Goal: Task Accomplishment & Management: Use online tool/utility

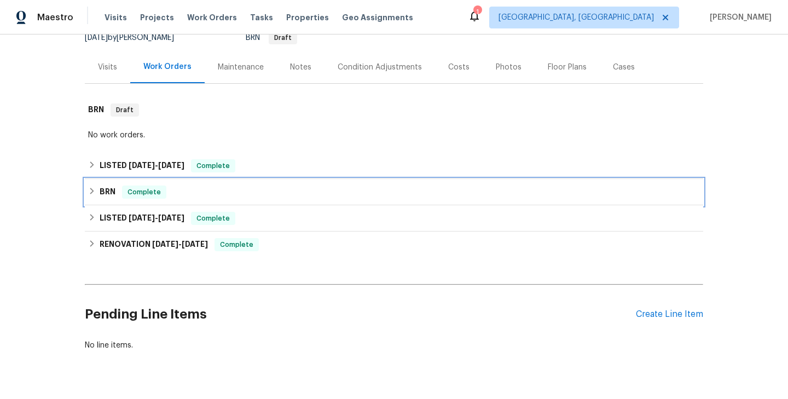
click at [185, 195] on div "BRN Complete" at bounding box center [394, 191] width 612 height 13
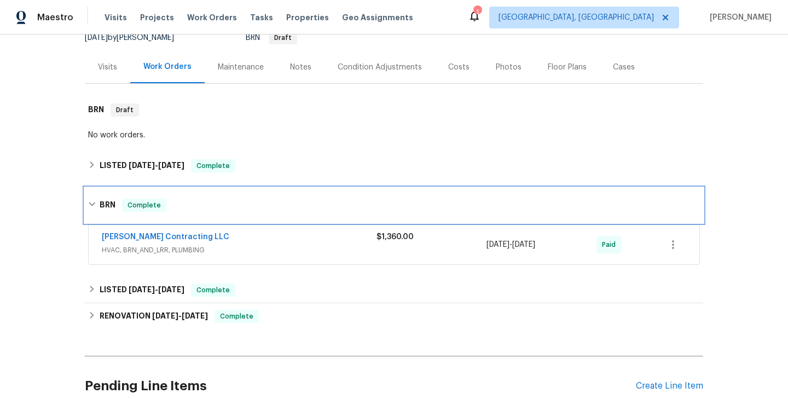
scroll to position [170, 0]
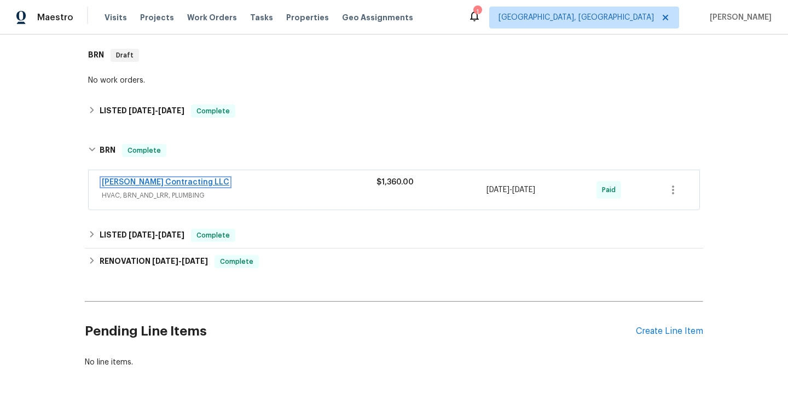
click at [167, 184] on link "[PERSON_NAME] Contracting LLC" at bounding box center [165, 182] width 127 height 8
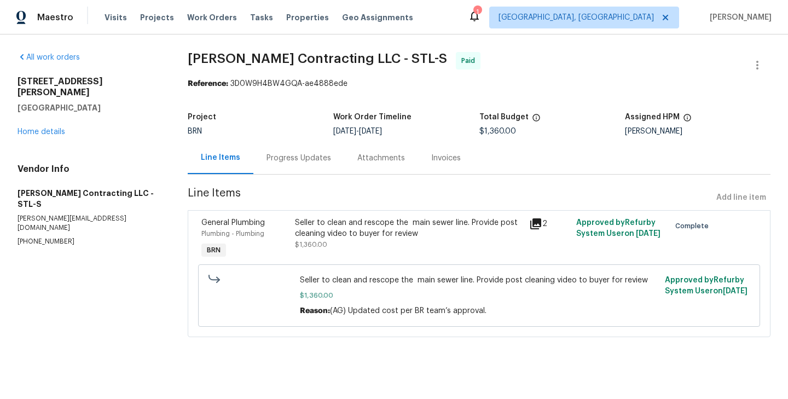
click at [287, 149] on div "Progress Updates" at bounding box center [298, 158] width 91 height 32
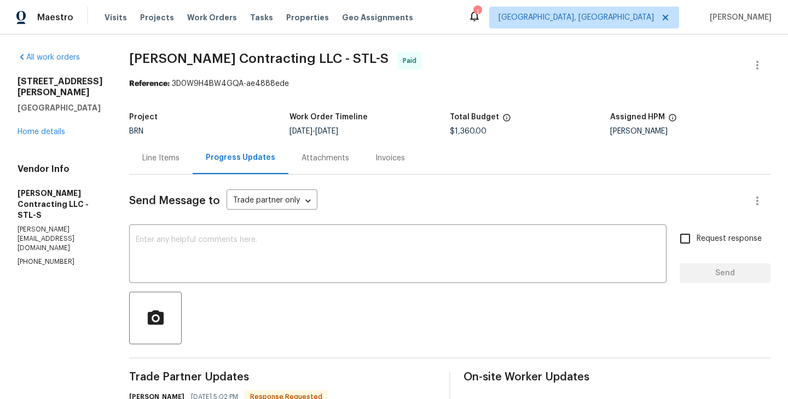
click at [150, 171] on div "Line Items" at bounding box center [160, 158] width 63 height 32
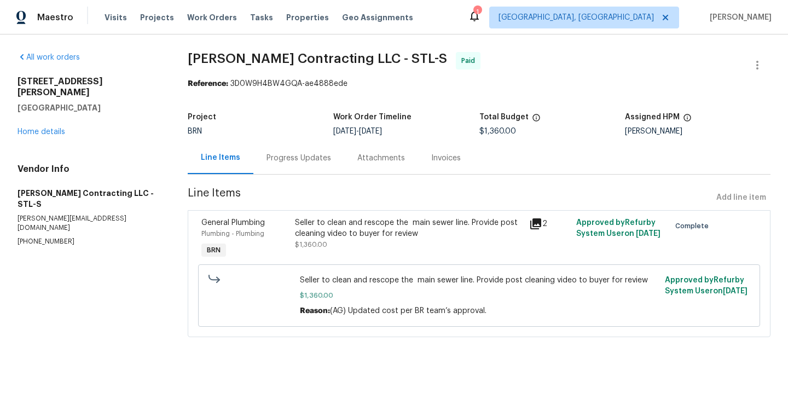
click at [274, 171] on div "Progress Updates" at bounding box center [298, 158] width 91 height 32
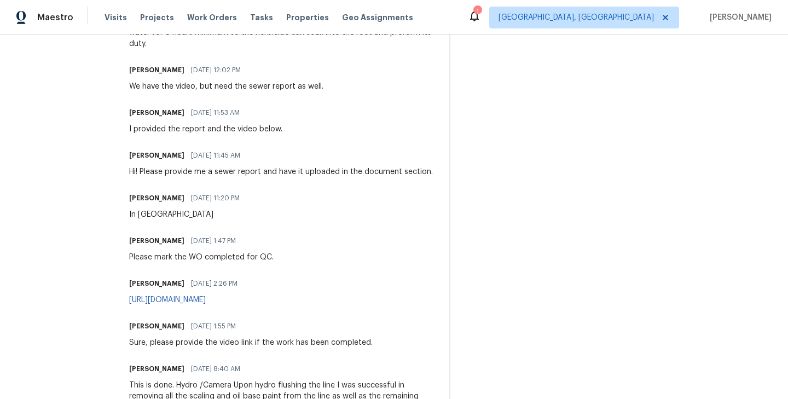
scroll to position [719, 0]
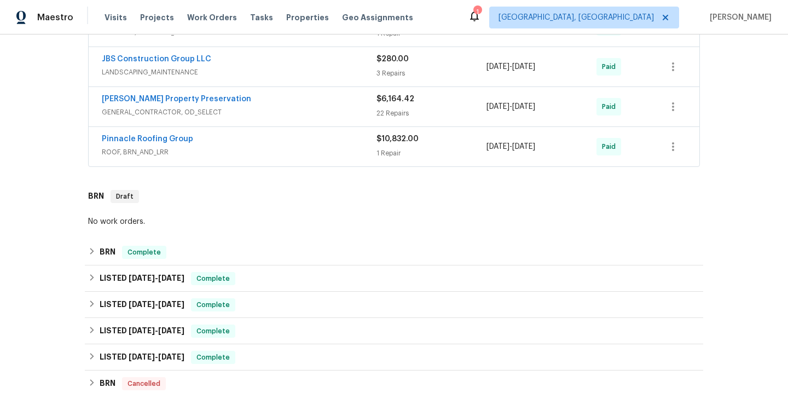
scroll to position [430, 0]
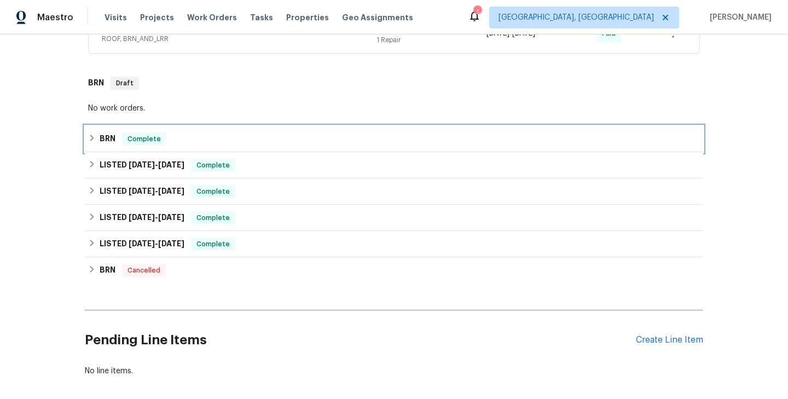
click at [207, 145] on div "BRN Complete" at bounding box center [394, 138] width 612 height 13
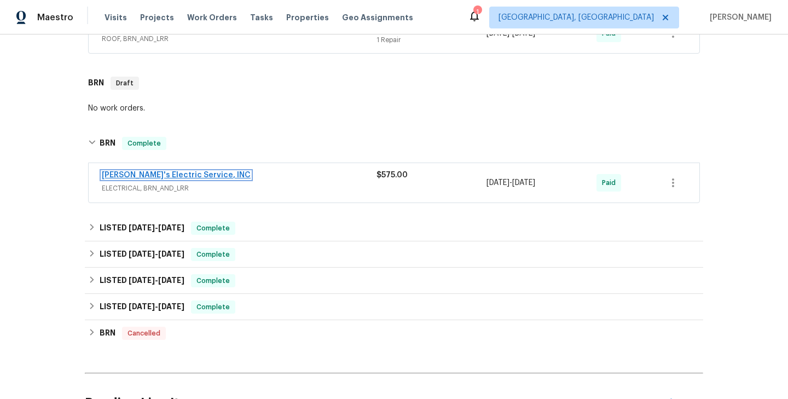
click at [176, 175] on link "Jack's Electric Service, INC" at bounding box center [176, 175] width 149 height 8
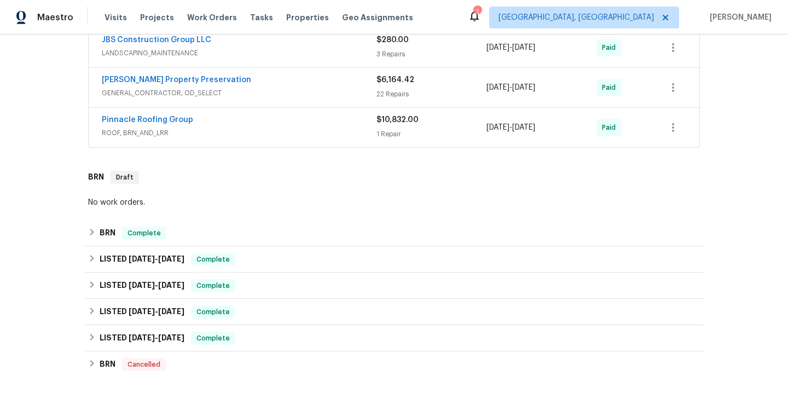
scroll to position [387, 0]
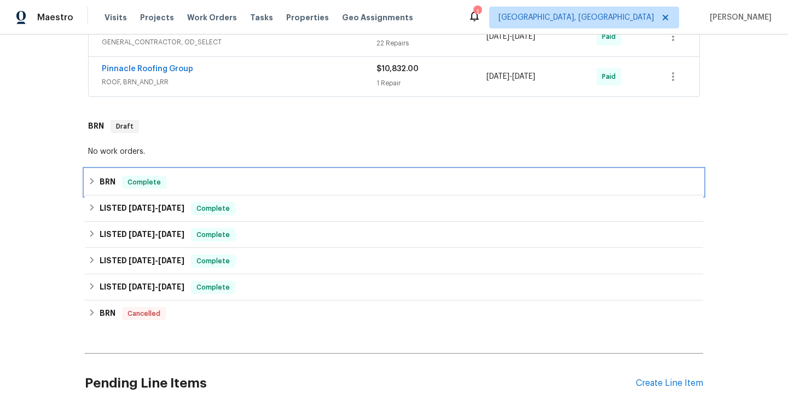
click at [222, 182] on div "BRN Complete" at bounding box center [394, 182] width 612 height 13
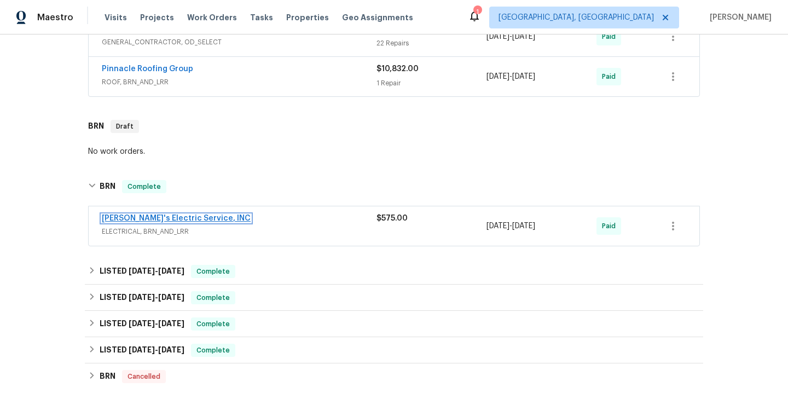
click at [175, 220] on link "Jack's Electric Service, INC" at bounding box center [176, 218] width 149 height 8
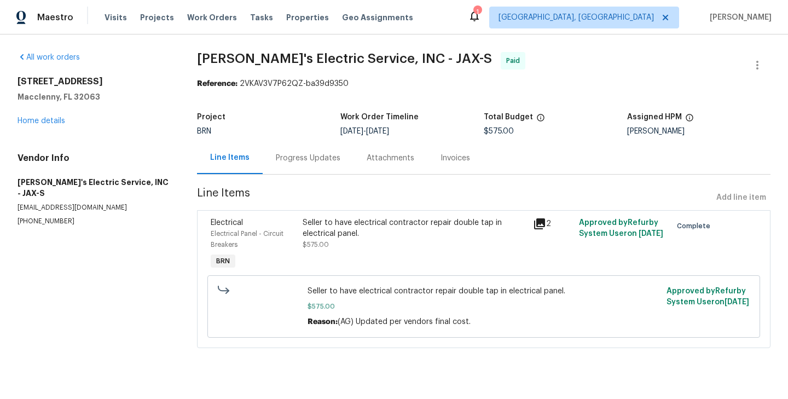
click at [301, 238] on div "Seller to have electrical contractor repair double tap in electrical panel. $57…" at bounding box center [414, 244] width 230 height 61
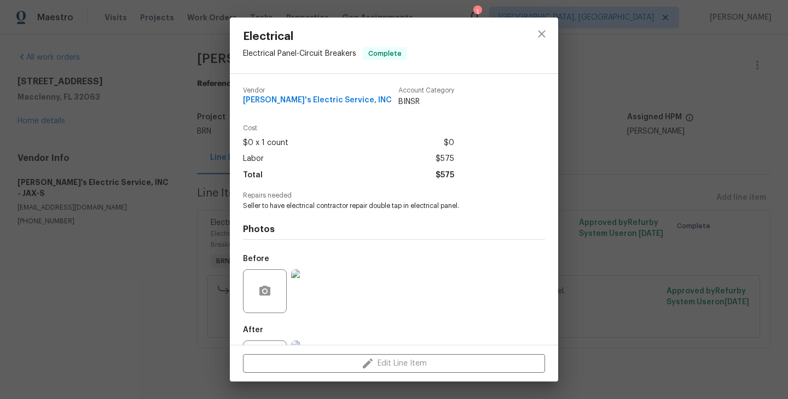
scroll to position [50, 0]
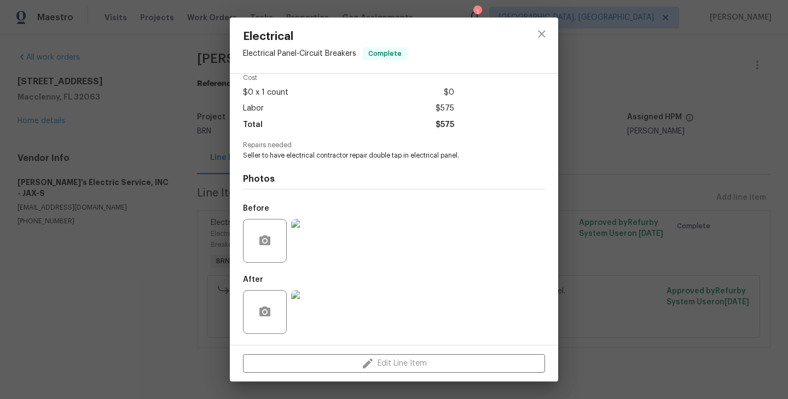
click at [312, 238] on img at bounding box center [313, 241] width 44 height 44
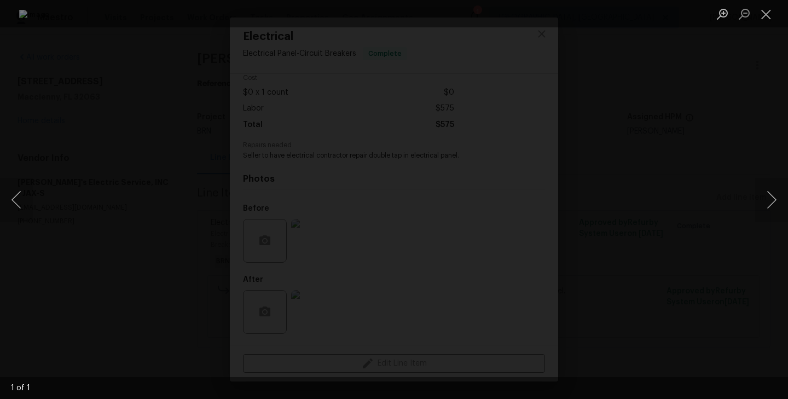
click at [104, 193] on div "Lightbox" at bounding box center [394, 199] width 788 height 399
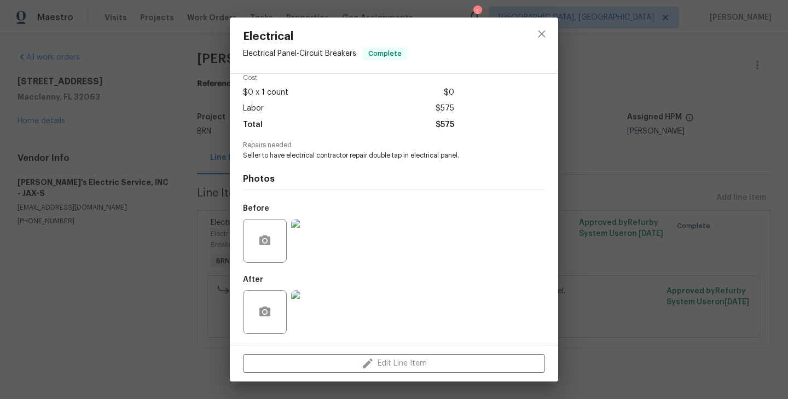
click at [318, 315] on img at bounding box center [313, 312] width 44 height 44
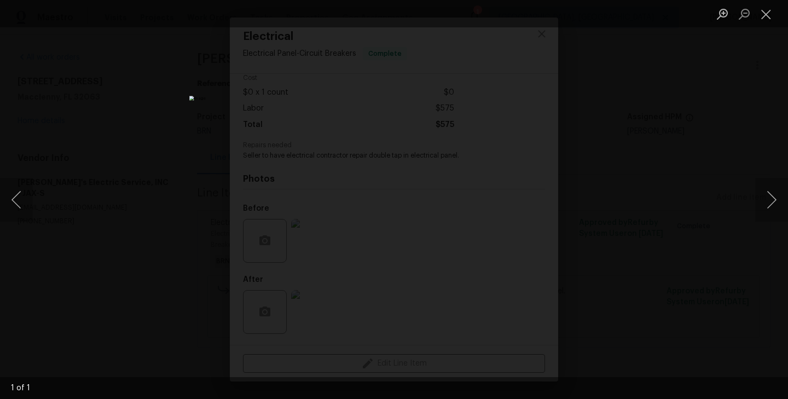
click at [118, 139] on div "Lightbox" at bounding box center [394, 199] width 788 height 399
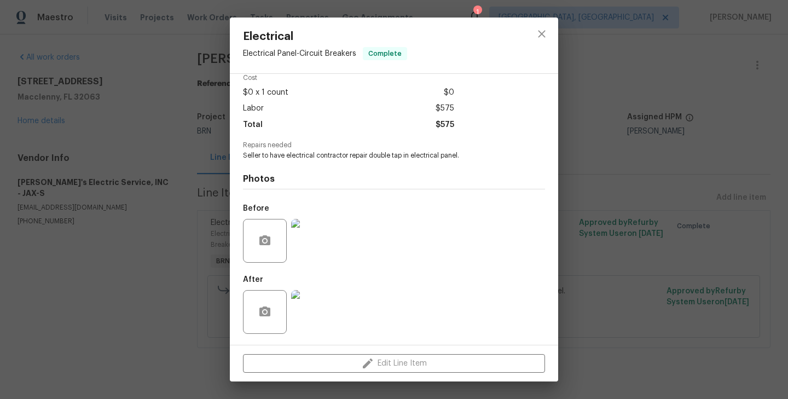
click at [307, 235] on img at bounding box center [313, 241] width 44 height 44
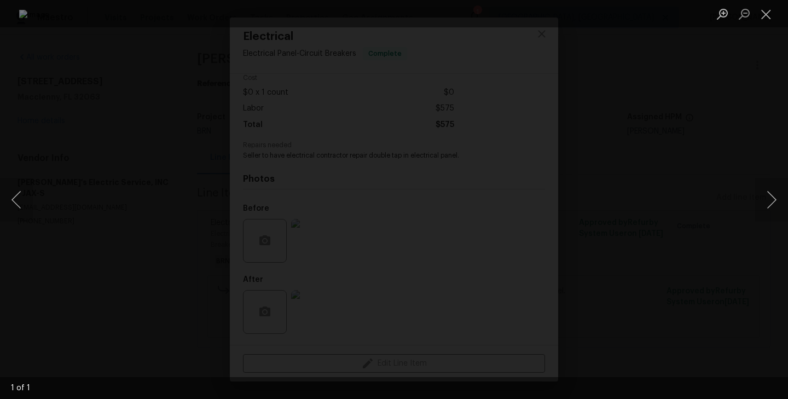
click at [112, 198] on div "Lightbox" at bounding box center [394, 199] width 788 height 399
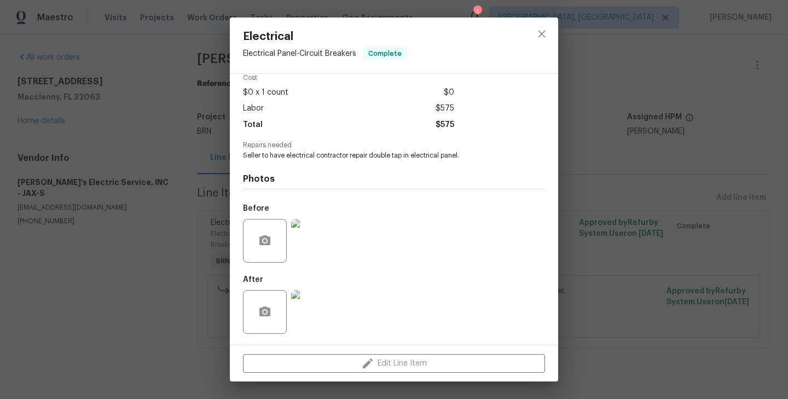
click at [173, 226] on div "Electrical Electrical Panel - Circuit Breakers Complete Vendor Jack's Electric …" at bounding box center [394, 199] width 788 height 399
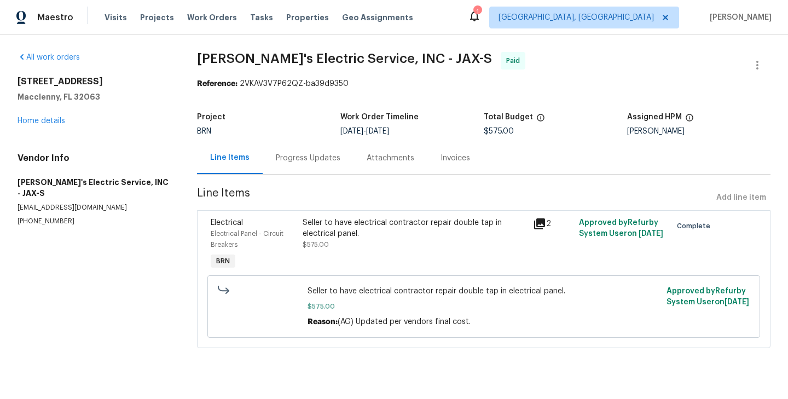
click at [282, 169] on div "Progress Updates" at bounding box center [308, 158] width 91 height 32
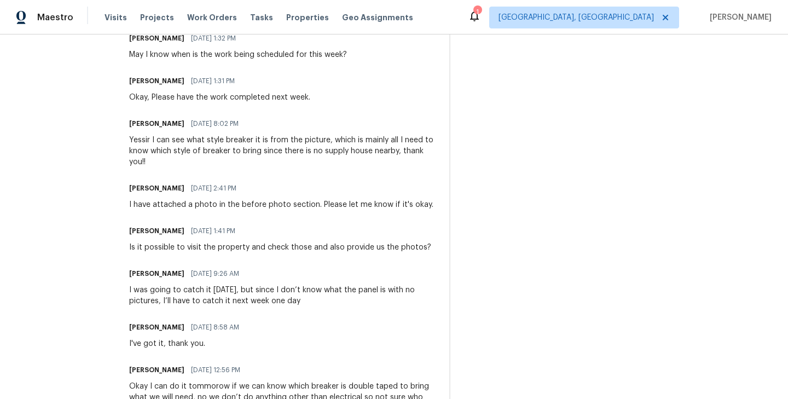
scroll to position [590, 0]
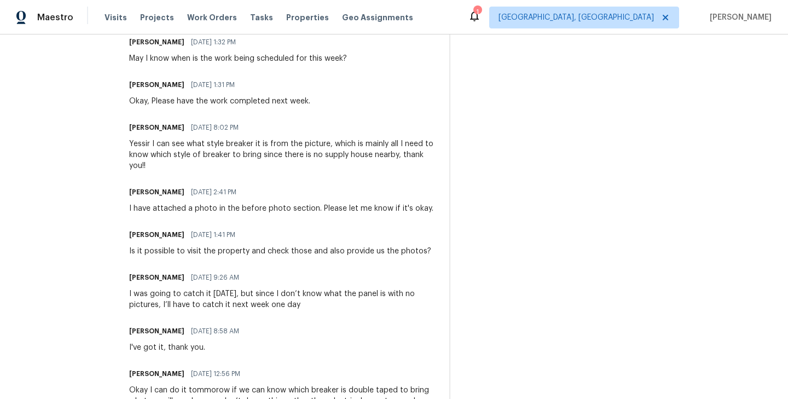
click at [578, 180] on div "On-site Worker Updates" at bounding box center [616, 289] width 307 height 1015
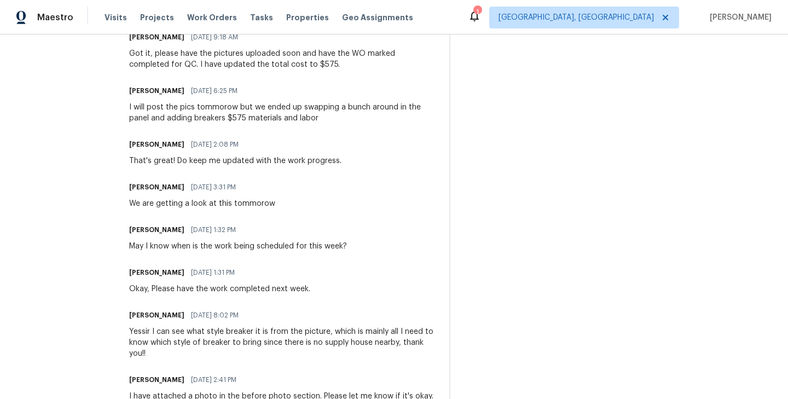
scroll to position [398, 0]
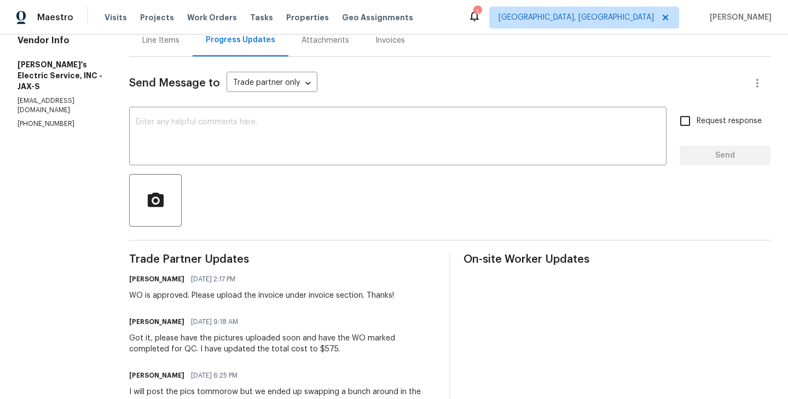
scroll to position [0, 0]
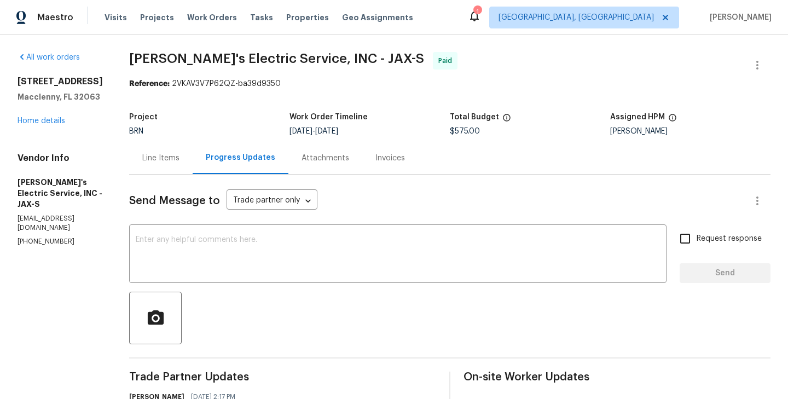
click at [142, 154] on div "Line Items" at bounding box center [160, 158] width 37 height 11
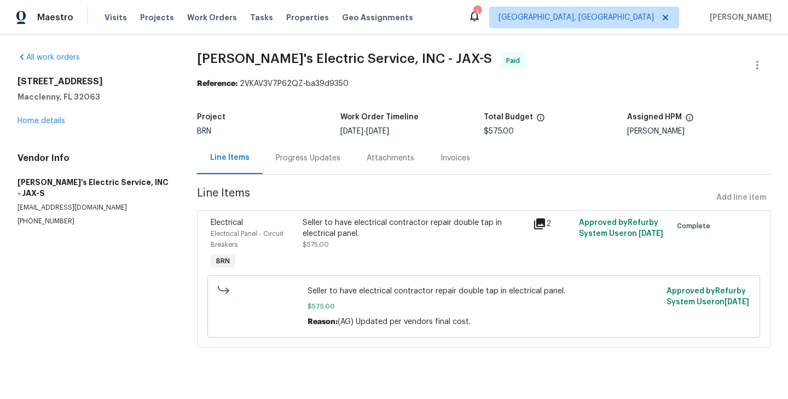
click at [323, 234] on div "Seller to have electrical contractor repair double tap in electrical panel." at bounding box center [414, 228] width 224 height 22
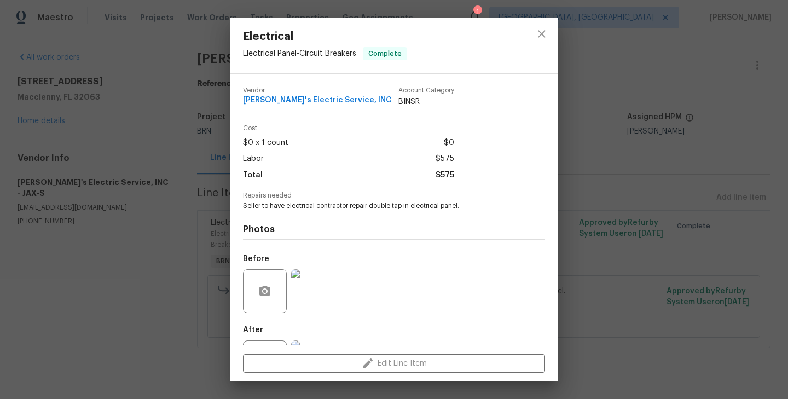
scroll to position [50, 0]
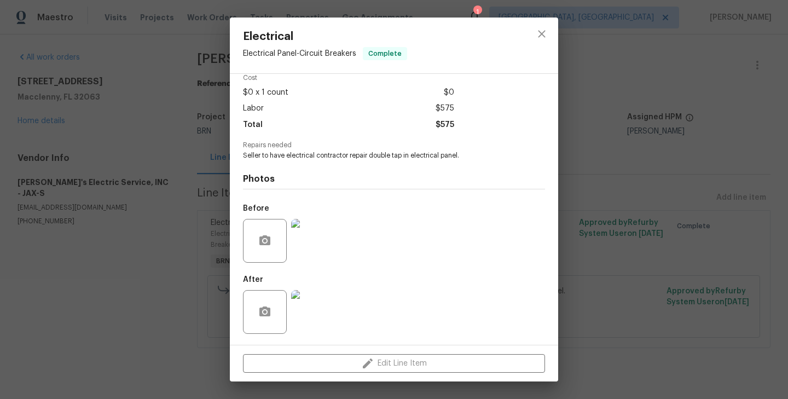
click at [131, 172] on div "Electrical Electrical Panel - Circuit Breakers Complete Vendor Jack's Electric …" at bounding box center [394, 199] width 788 height 399
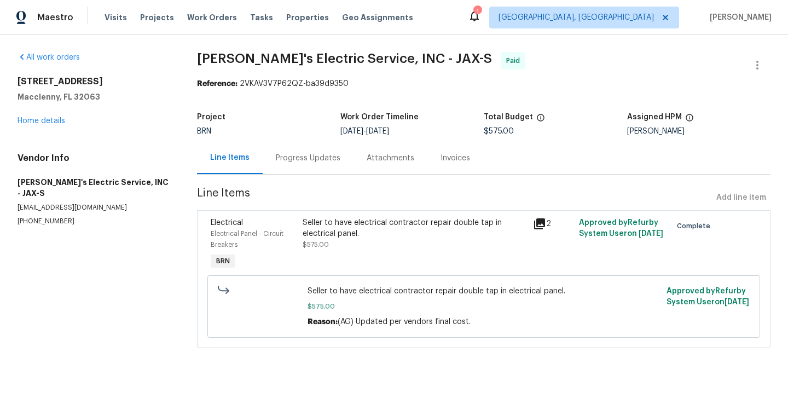
click at [286, 163] on div "Progress Updates" at bounding box center [308, 158] width 65 height 11
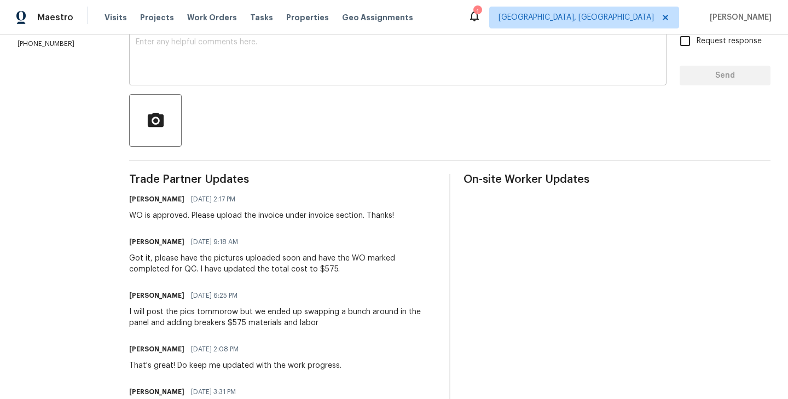
scroll to position [199, 0]
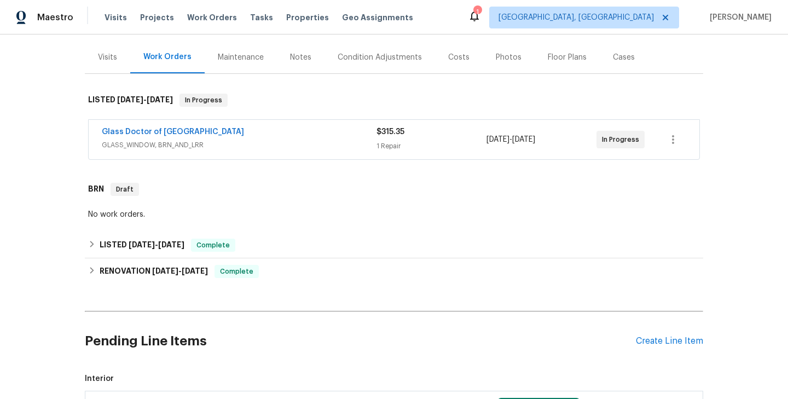
scroll to position [262, 0]
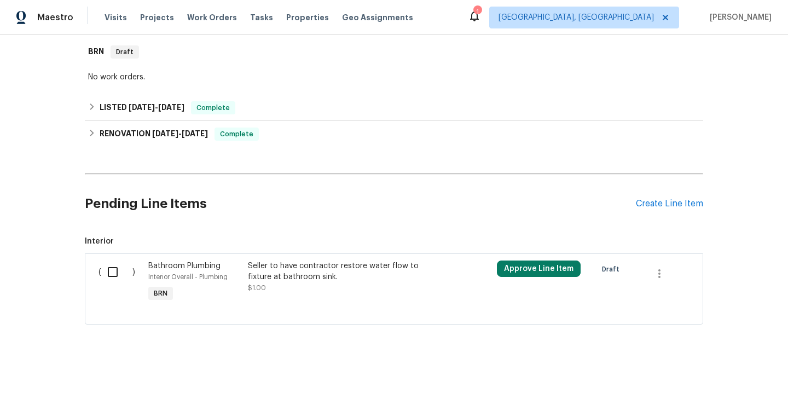
click at [118, 276] on input "checkbox" at bounding box center [116, 271] width 31 height 23
checkbox input "true"
click at [705, 370] on span "Create Work Order" at bounding box center [725, 372] width 73 height 14
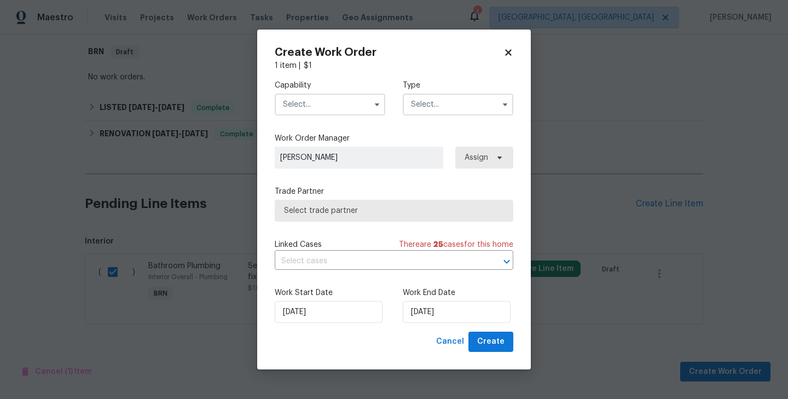
click at [451, 108] on input "text" at bounding box center [458, 105] width 110 height 22
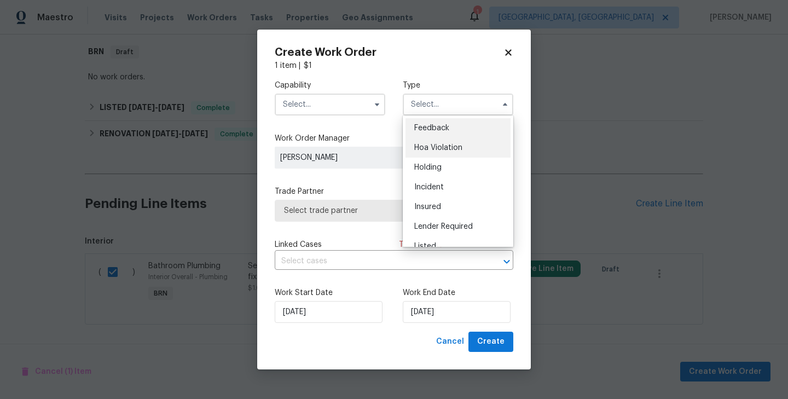
scroll to position [248, 0]
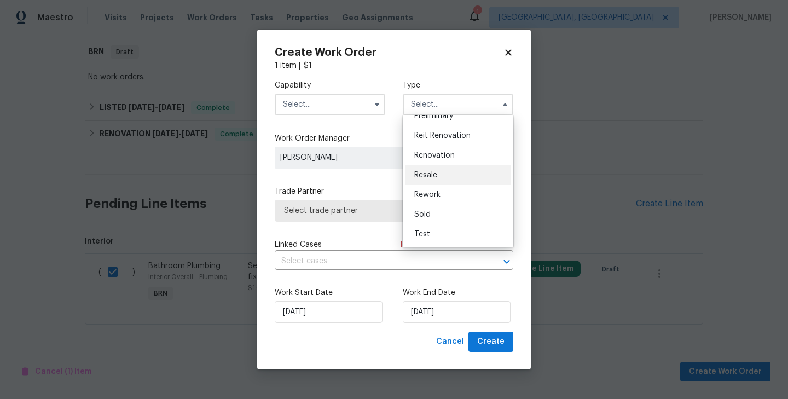
click at [447, 180] on div "Resale" at bounding box center [457, 175] width 105 height 20
type input "Resale"
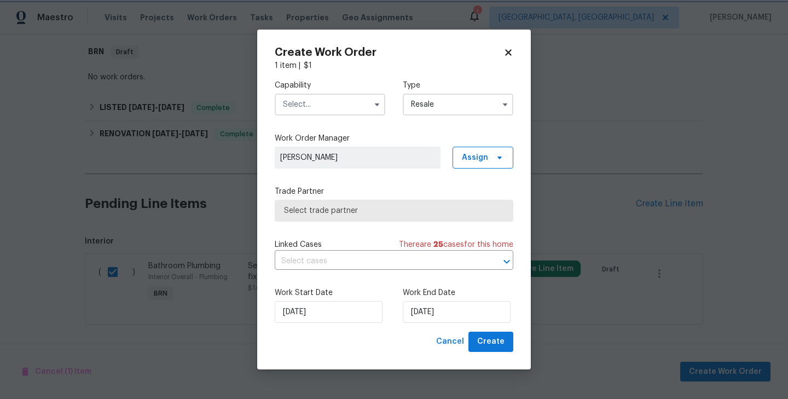
scroll to position [0, 0]
click at [361, 103] on input "text" at bounding box center [330, 105] width 110 height 22
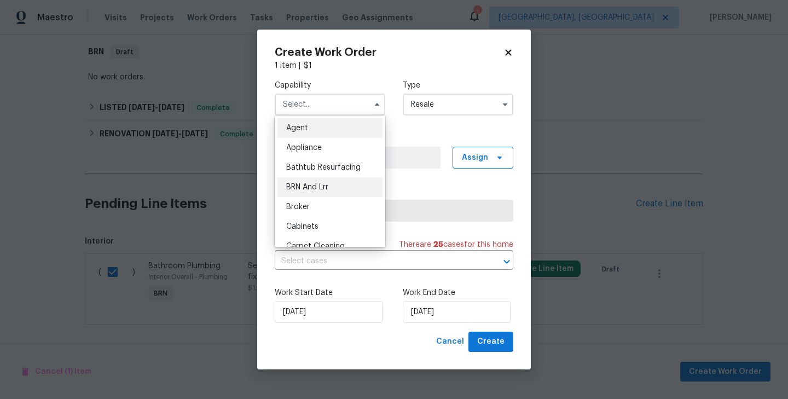
click at [348, 191] on div "BRN And Lrr" at bounding box center [329, 187] width 105 height 20
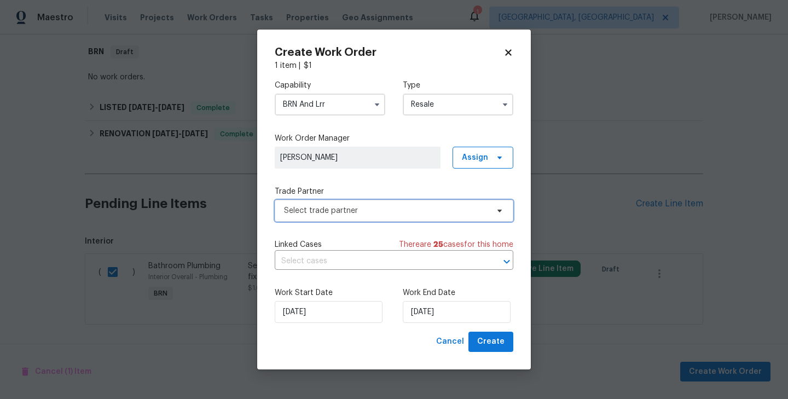
click at [401, 217] on span "Select trade partner" at bounding box center [394, 211] width 238 height 22
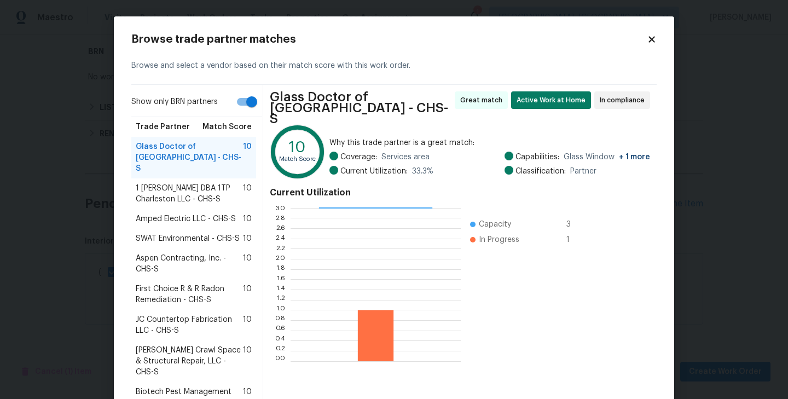
click at [648, 35] on icon at bounding box center [652, 39] width 10 height 10
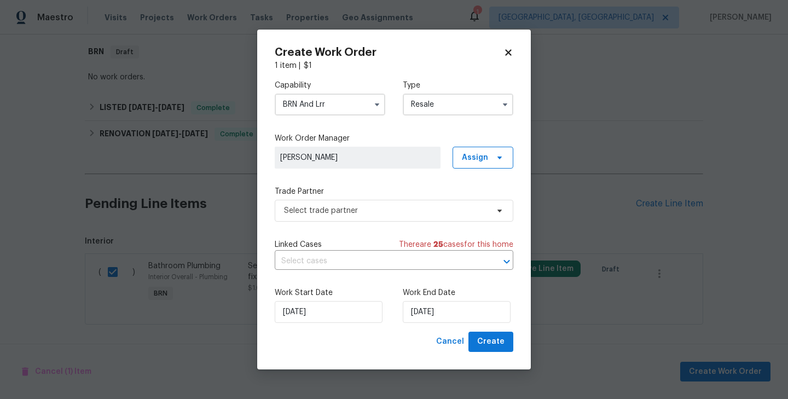
click at [346, 112] on input "BRN And Lrr" at bounding box center [330, 105] width 110 height 22
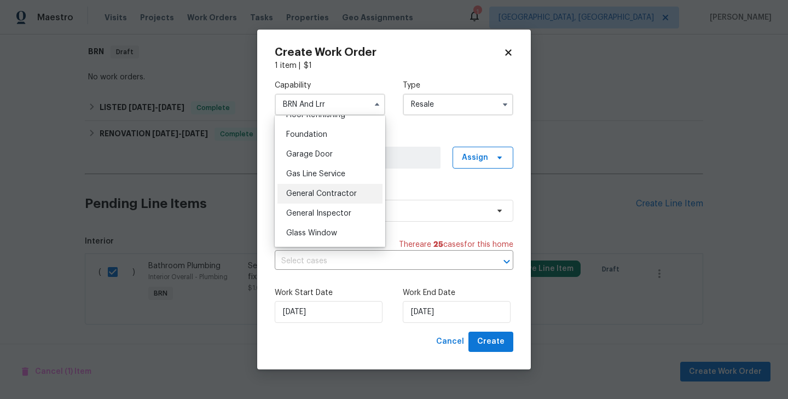
scroll to position [458, 0]
click at [340, 189] on span "General Contractor" at bounding box center [321, 193] width 71 height 8
type input "General Contractor"
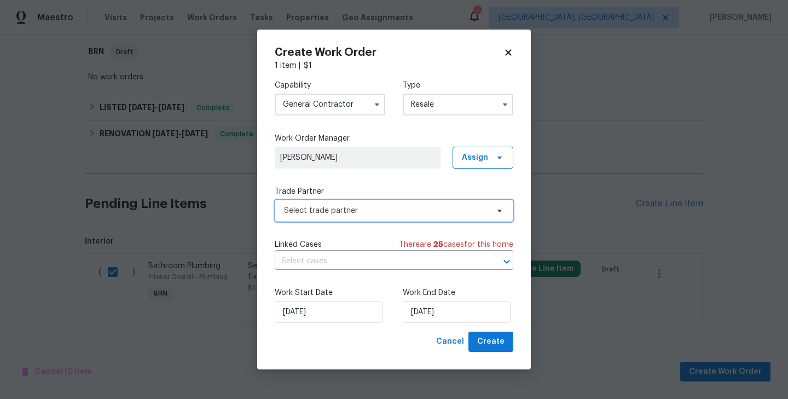
click at [386, 205] on span "Select trade partner" at bounding box center [394, 211] width 238 height 22
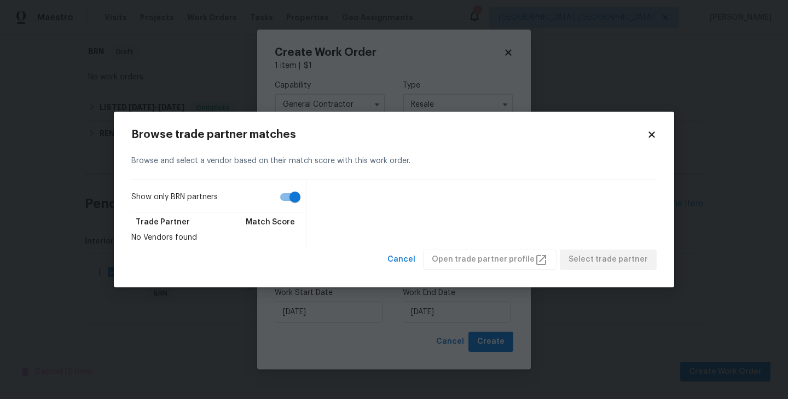
click at [283, 201] on input "Show only BRN partners" at bounding box center [295, 197] width 62 height 21
checkbox input "false"
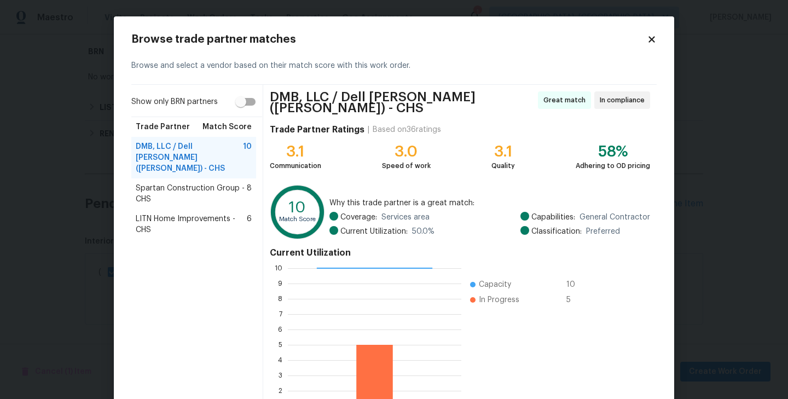
scroll to position [84, 0]
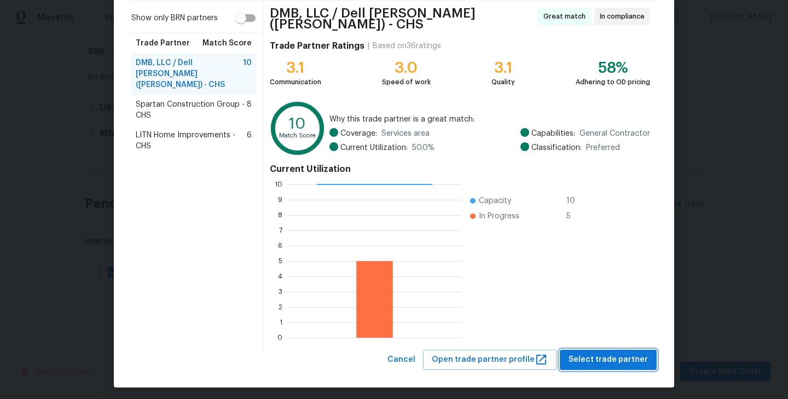
click at [618, 357] on span "Select trade partner" at bounding box center [607, 360] width 79 height 14
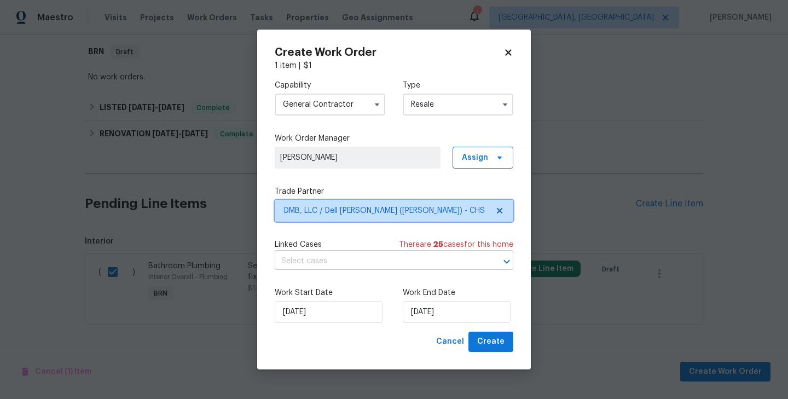
scroll to position [0, 0]
click at [414, 265] on input "text" at bounding box center [379, 261] width 208 height 17
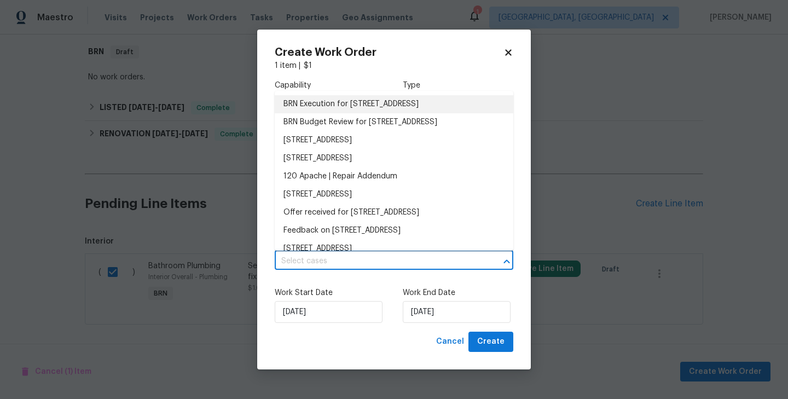
click at [379, 103] on li "BRN Execution for 120 Apache Dr, Summerville, SC 29483" at bounding box center [394, 104] width 238 height 18
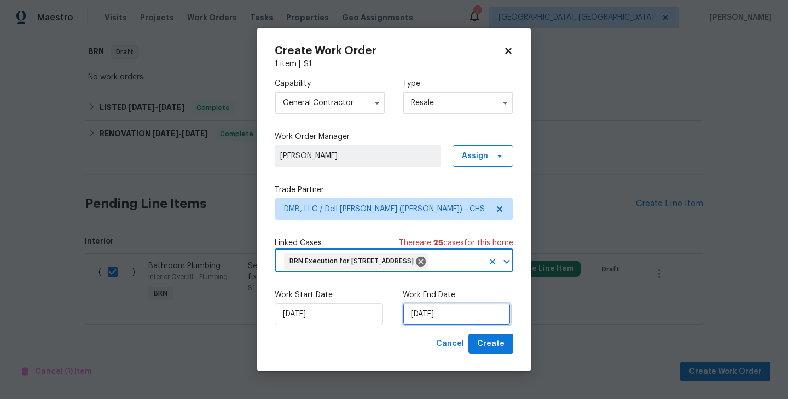
click at [421, 325] on input "[DATE]" at bounding box center [457, 314] width 108 height 22
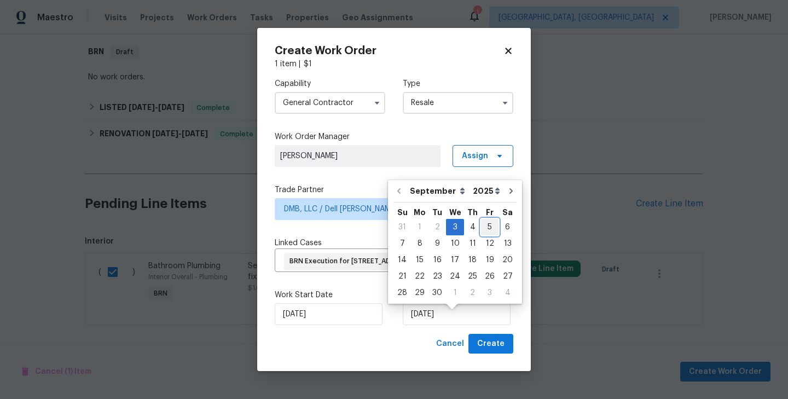
click at [486, 226] on div "5" at bounding box center [490, 226] width 18 height 15
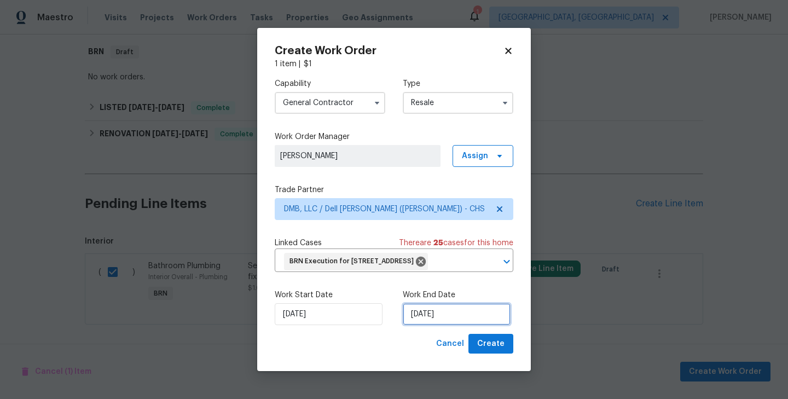
click at [420, 322] on input "9/5/2025" at bounding box center [457, 314] width 108 height 22
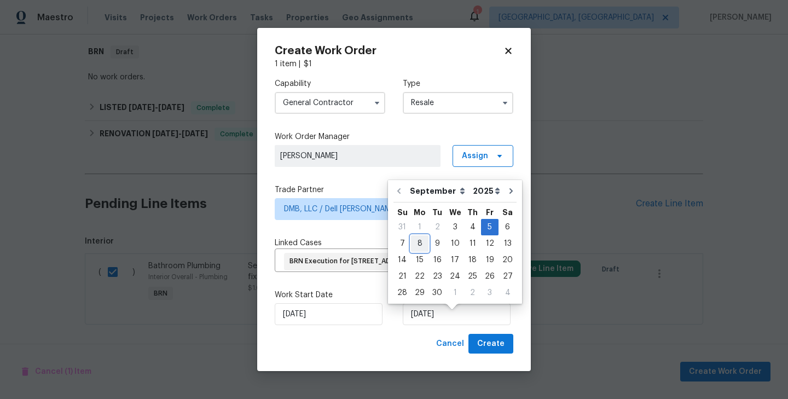
click at [416, 240] on div "8" at bounding box center [420, 243] width 18 height 15
type input "[DATE]"
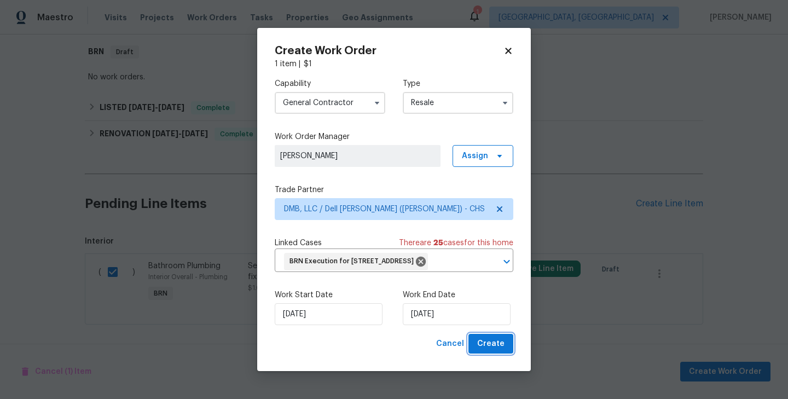
click at [504, 347] on button "Create" at bounding box center [490, 344] width 45 height 20
checkbox input "false"
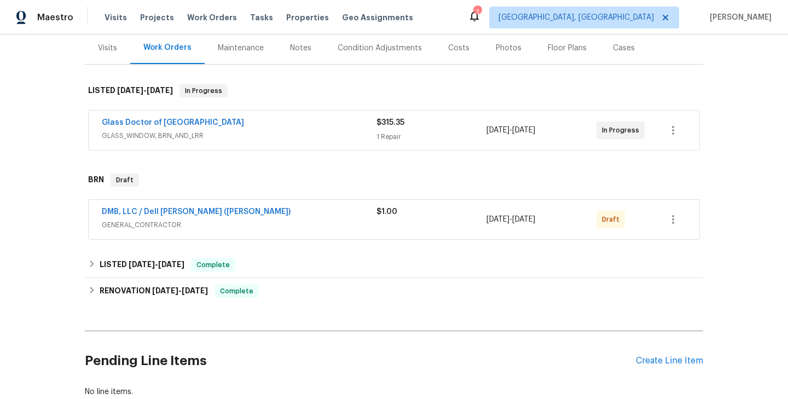
scroll to position [152, 0]
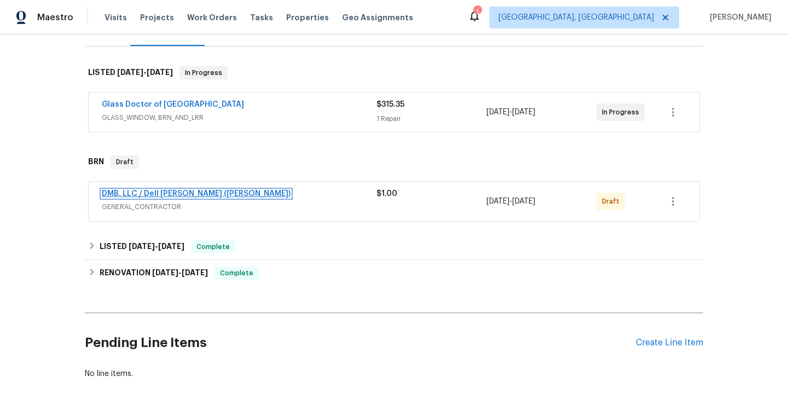
click at [165, 197] on link "DMB, LLC / Dell [PERSON_NAME] ([PERSON_NAME])" at bounding box center [196, 194] width 189 height 8
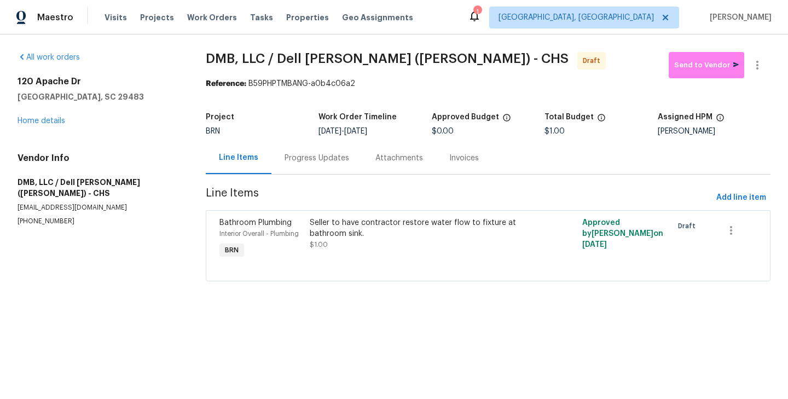
click at [308, 231] on div "Seller to have contractor restore water flow to fixture at bathroom sink. $1.00" at bounding box center [419, 239] width 226 height 50
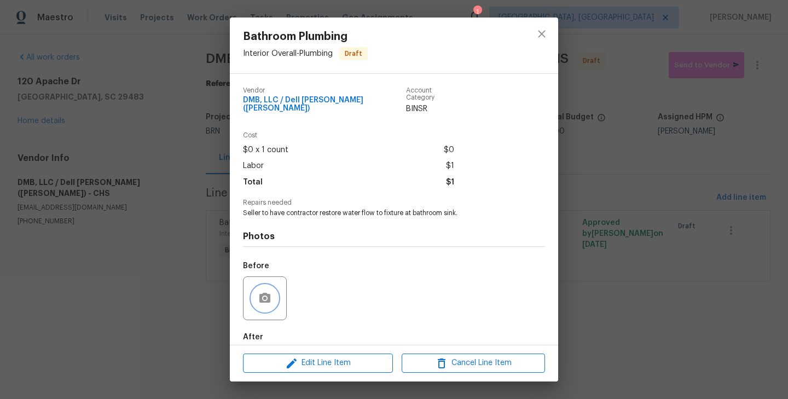
click at [262, 293] on icon "button" at bounding box center [264, 298] width 11 height 10
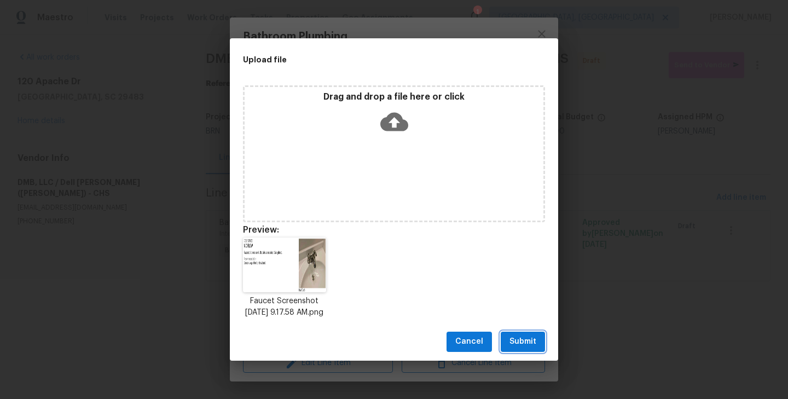
click at [519, 347] on span "Submit" at bounding box center [522, 342] width 27 height 14
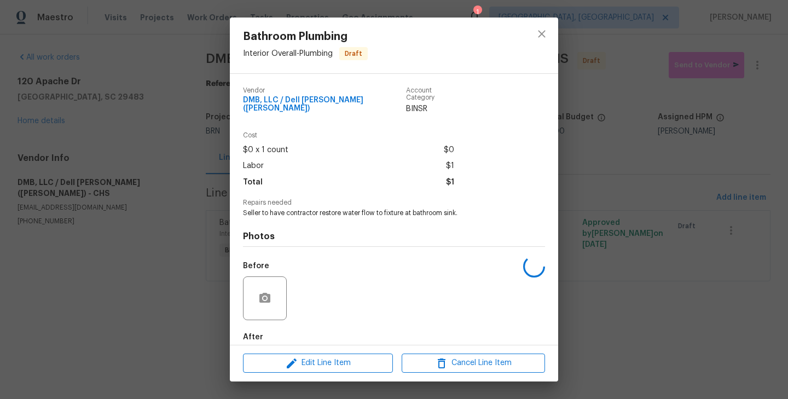
click at [147, 228] on div "Bathroom Plumbing Interior Overall - Plumbing Draft Vendor DMB, LLC / Dell Brys…" at bounding box center [394, 199] width 788 height 399
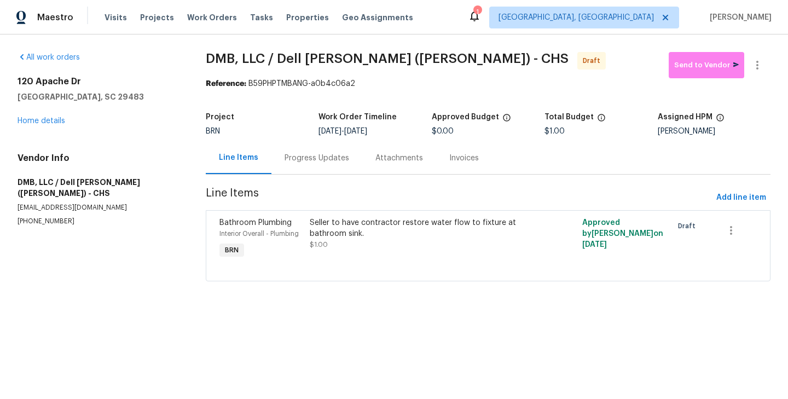
click at [306, 154] on div "Progress Updates" at bounding box center [316, 158] width 65 height 11
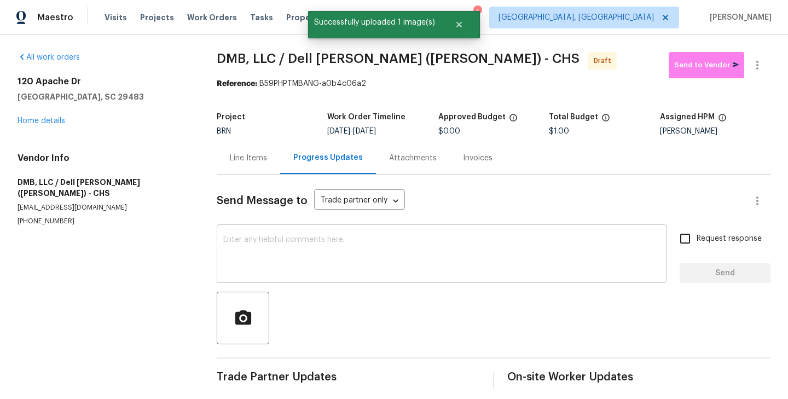
click at [324, 250] on textarea at bounding box center [441, 255] width 436 height 38
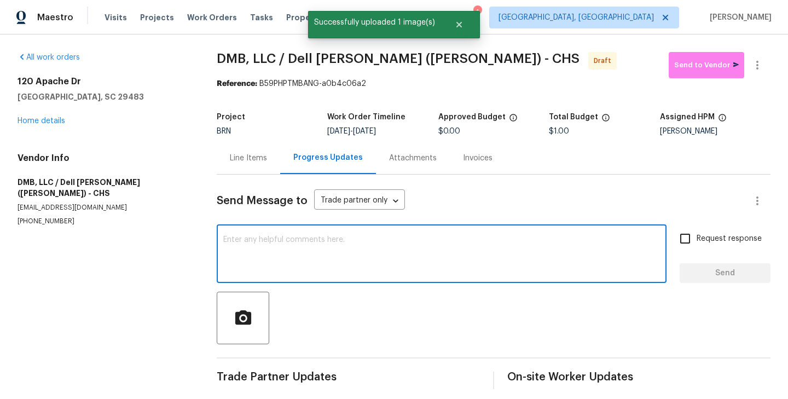
paste textarea "Hi, I'm Roushan from Opendoor. Just wanted to check if you received the WO for …"
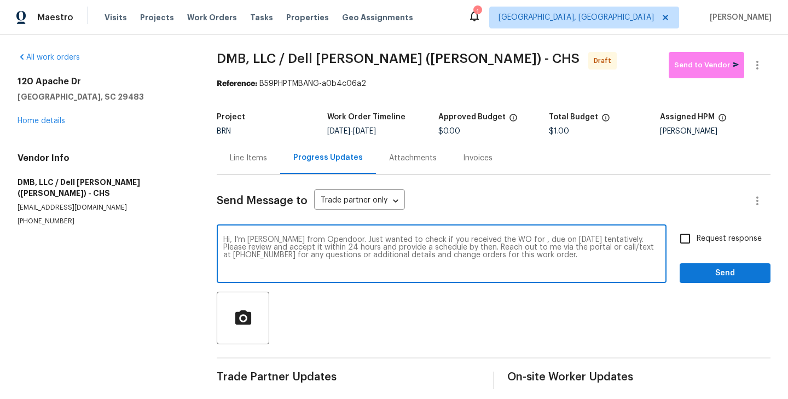
click at [511, 241] on textarea "Hi, I'm Roushan from Opendoor. Just wanted to check if you received the WO for …" at bounding box center [441, 255] width 436 height 38
paste textarea "120 Apache Dr, Summerville, SC 29483"
click at [269, 249] on textarea "Hi, I'm Roushan from Opendoor. Just wanted to check if you received the WO for …" at bounding box center [441, 255] width 436 height 38
type textarea "Hi, I'm Roushan from Opendoor. Just wanted to check if you received the WO for …"
click at [689, 244] on input "Request response" at bounding box center [684, 238] width 23 height 23
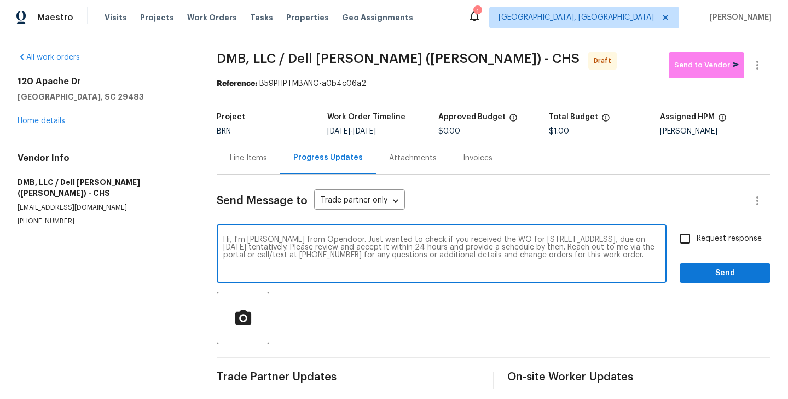
checkbox input "true"
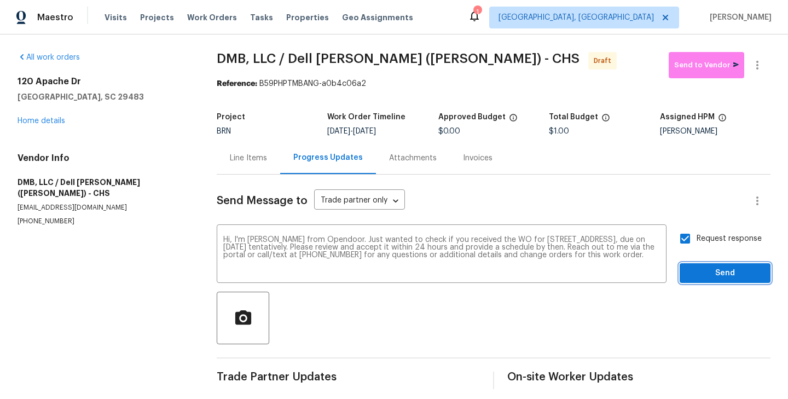
click at [717, 269] on span "Send" at bounding box center [724, 273] width 73 height 14
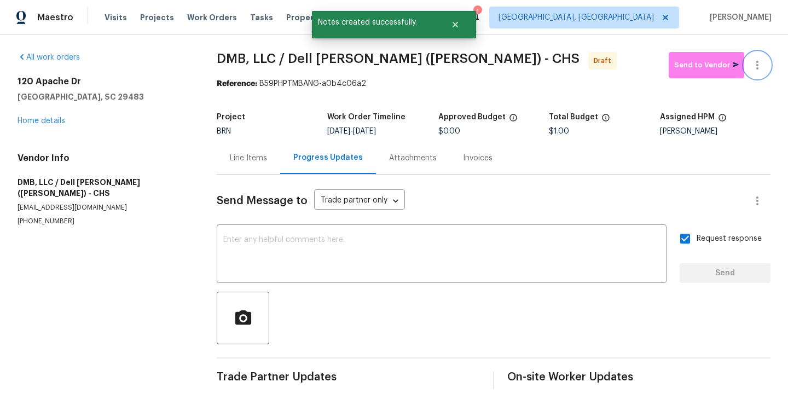
click at [761, 64] on icon "button" at bounding box center [756, 65] width 13 height 13
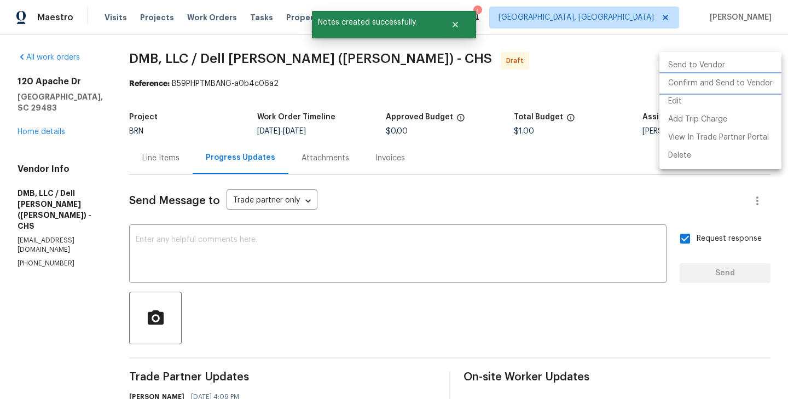
click at [738, 86] on li "Confirm and Send to Vendor" at bounding box center [720, 83] width 122 height 18
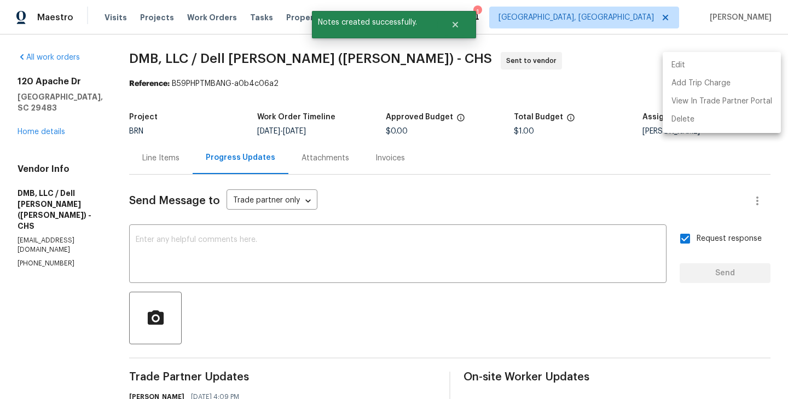
click at [133, 170] on div at bounding box center [394, 199] width 788 height 399
click at [161, 170] on div "Line Items" at bounding box center [160, 158] width 63 height 32
